Goal: Task Accomplishment & Management: Check status

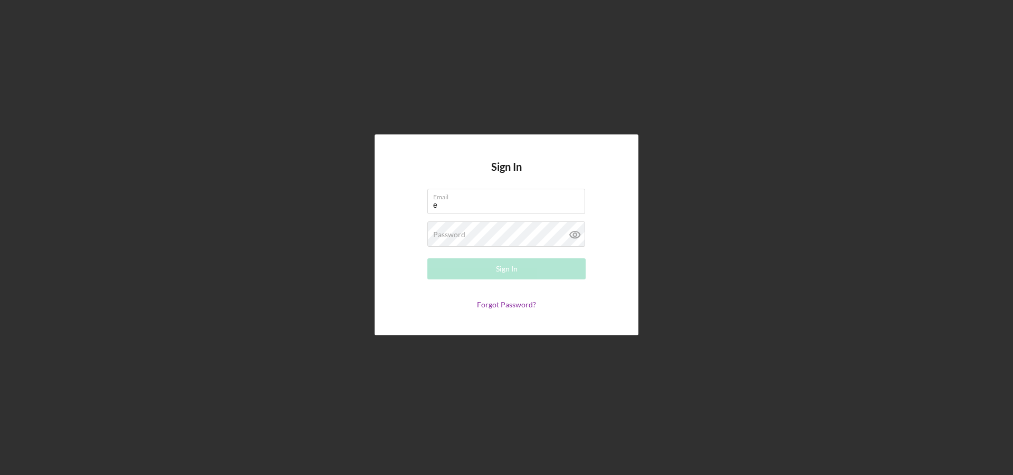
type input "[PERSON_NAME][EMAIL_ADDRESS][PERSON_NAME][DOMAIN_NAME]"
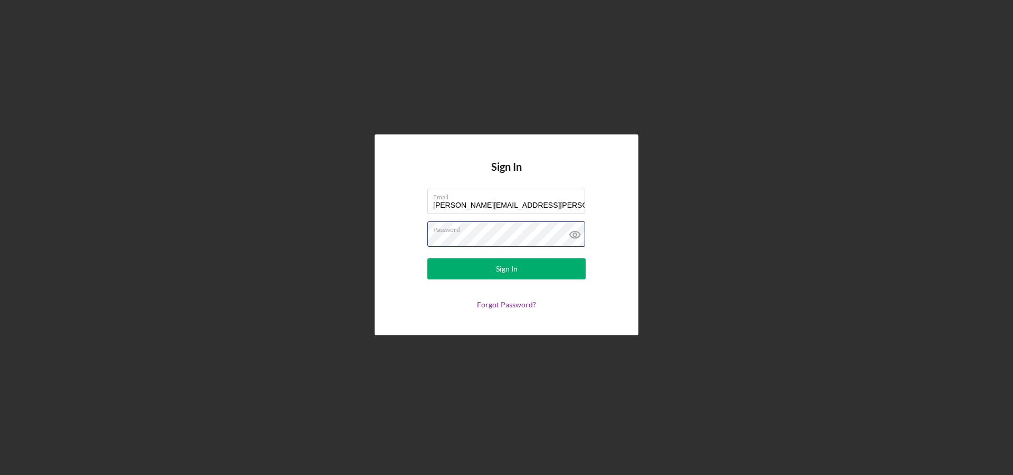
click at [427, 258] on button "Sign In" at bounding box center [506, 268] width 158 height 21
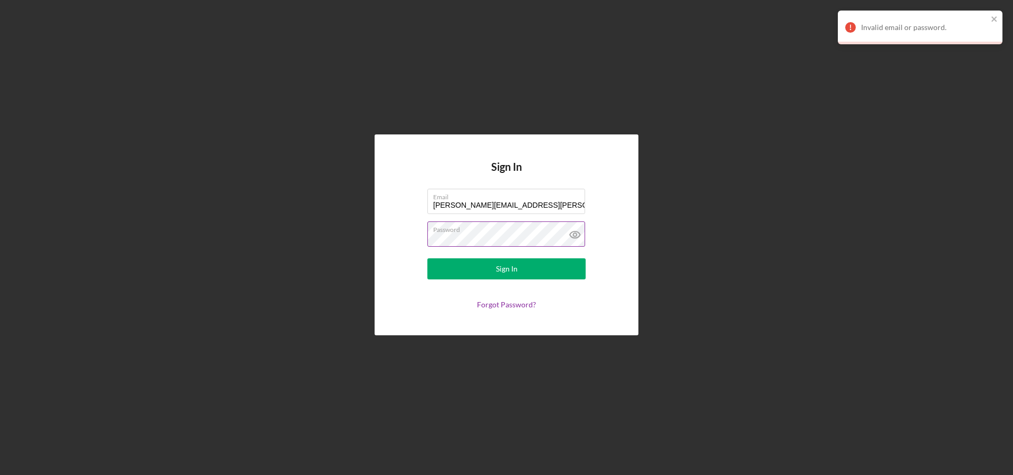
click at [571, 235] on icon at bounding box center [575, 235] width 26 height 26
click at [427, 258] on button "Sign In" at bounding box center [506, 268] width 158 height 21
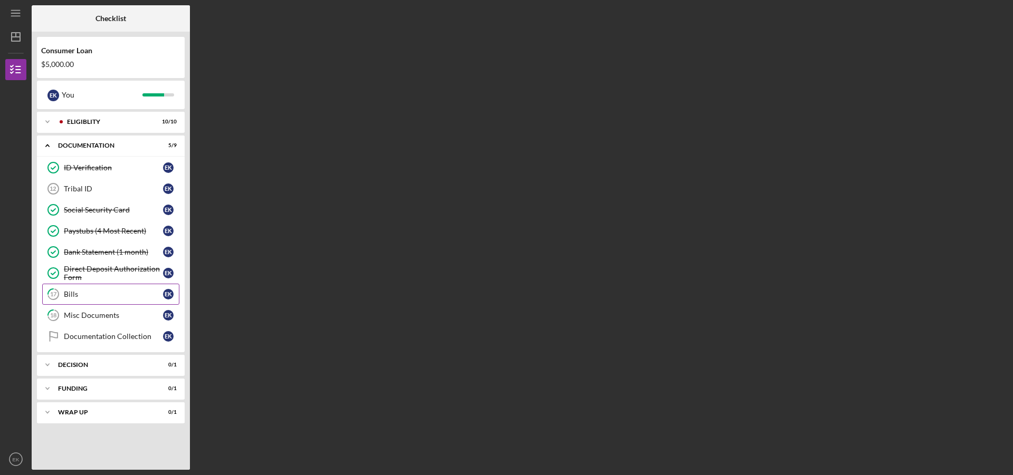
click at [120, 296] on div "Bills" at bounding box center [113, 294] width 99 height 8
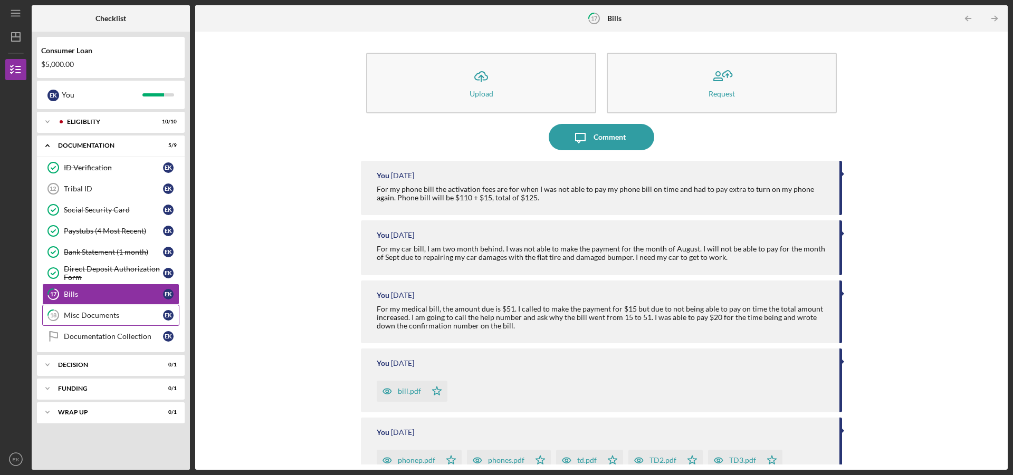
click at [107, 321] on link "18 Misc Documents E K" at bounding box center [110, 315] width 137 height 21
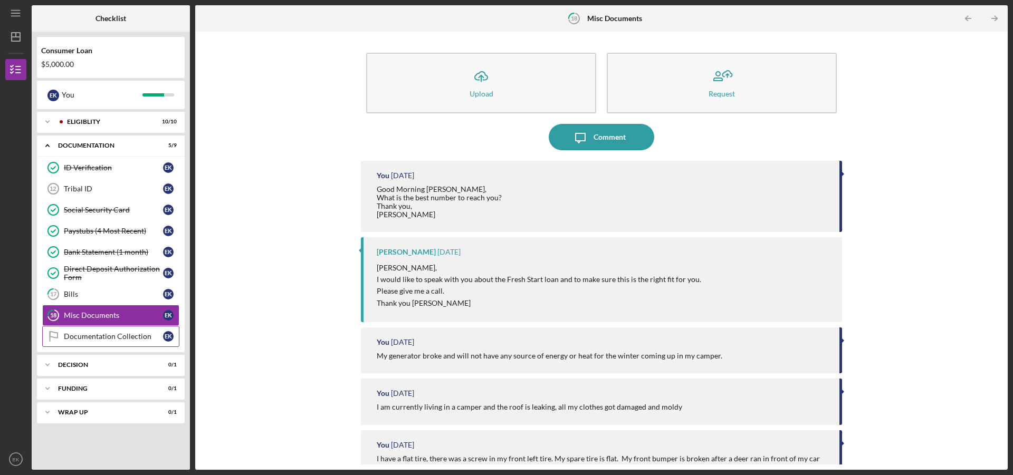
click at [111, 334] on div "Documentation Collection" at bounding box center [113, 336] width 99 height 8
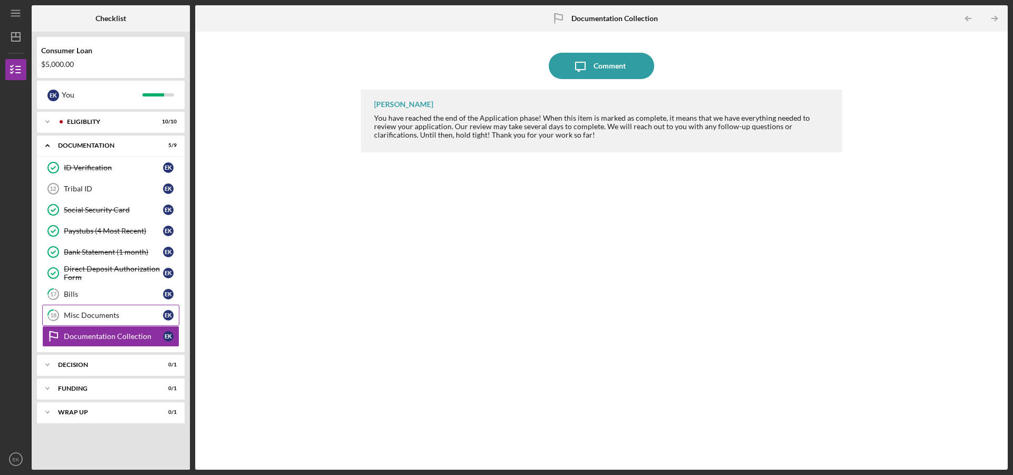
click at [110, 315] on div "Misc Documents" at bounding box center [113, 315] width 99 height 8
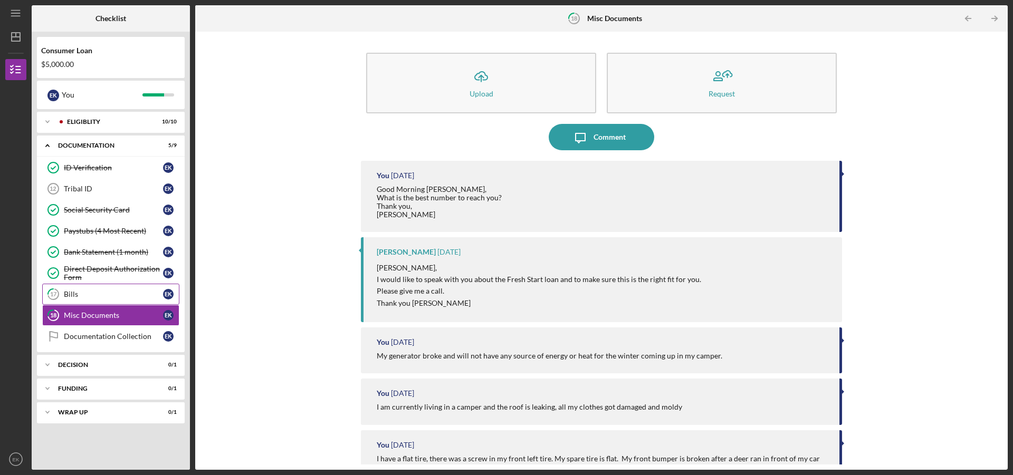
click at [110, 297] on div "Bills" at bounding box center [113, 294] width 99 height 8
